Goal: Task Accomplishment & Management: Manage account settings

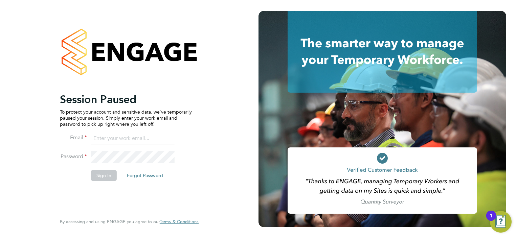
type input "[EMAIL_ADDRESS][DOMAIN_NAME]"
click at [105, 169] on li "Password" at bounding box center [126, 160] width 132 height 19
click at [105, 174] on button "Sign In" at bounding box center [104, 175] width 26 height 11
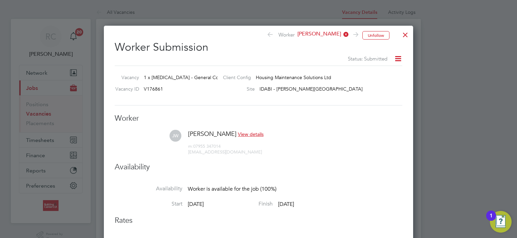
click at [405, 36] on div at bounding box center [405, 33] width 12 height 12
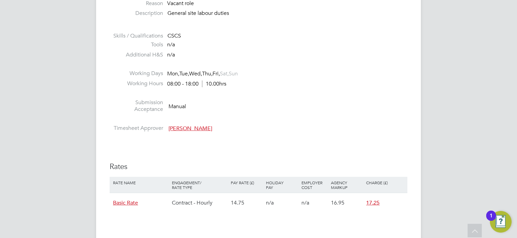
scroll to position [169, 0]
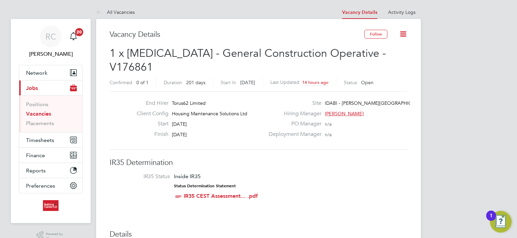
click at [405, 36] on icon at bounding box center [403, 34] width 8 height 8
click at [412, 15] on li "Activity Logs" at bounding box center [401, 12] width 27 height 14
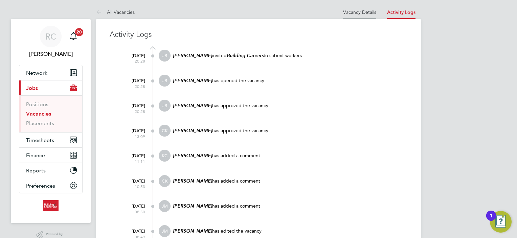
click at [368, 13] on link "Vacancy Details" at bounding box center [359, 12] width 33 height 6
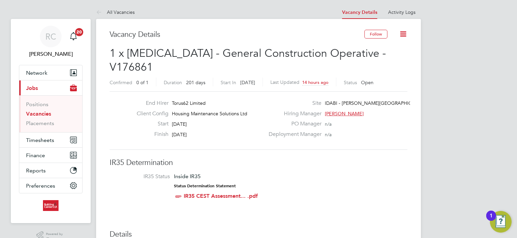
click at [395, 16] on li "Activity Logs" at bounding box center [401, 12] width 27 height 14
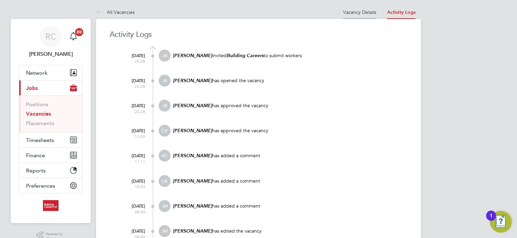
click at [360, 12] on link "Vacancy Details" at bounding box center [359, 12] width 33 height 6
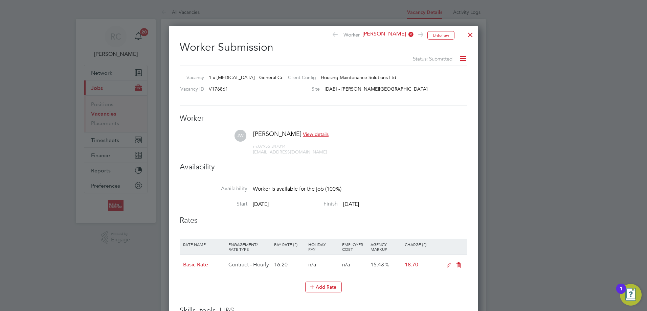
click at [469, 38] on div at bounding box center [470, 33] width 12 height 12
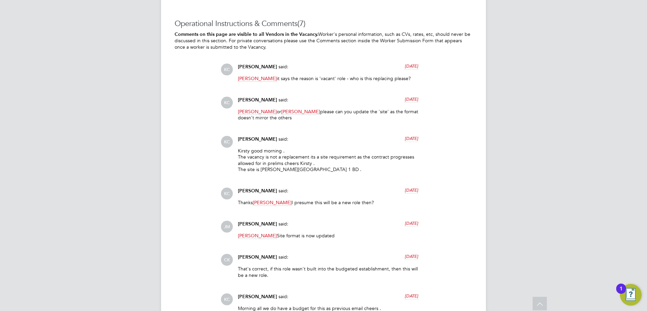
scroll to position [547, 0]
